Goal: Find specific page/section: Find specific page/section

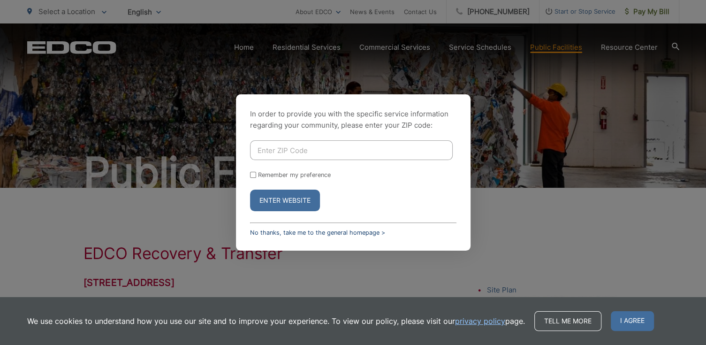
click at [282, 233] on link "No thanks, take me to the general homepage >" at bounding box center [317, 232] width 135 height 7
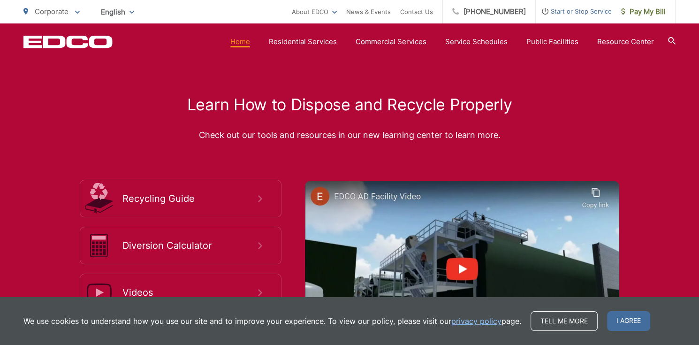
scroll to position [1548, 0]
click at [427, 10] on link "Contact Us" at bounding box center [416, 11] width 33 height 11
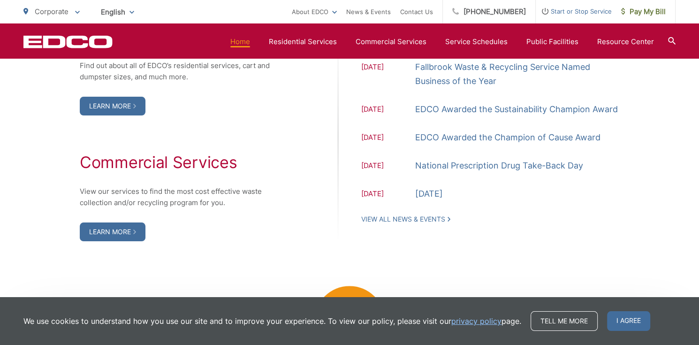
scroll to position [891, 0]
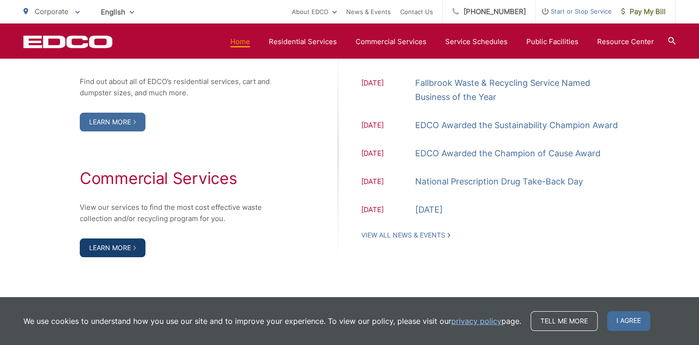
click at [96, 245] on link "Learn More" at bounding box center [113, 247] width 66 height 19
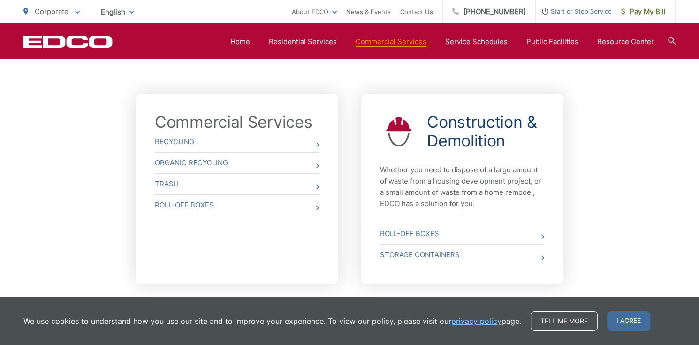
scroll to position [372, 0]
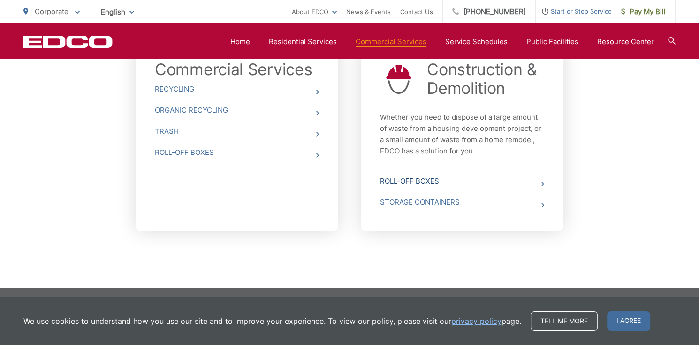
click at [418, 183] on link "Roll-Off Boxes" at bounding box center [462, 181] width 164 height 21
